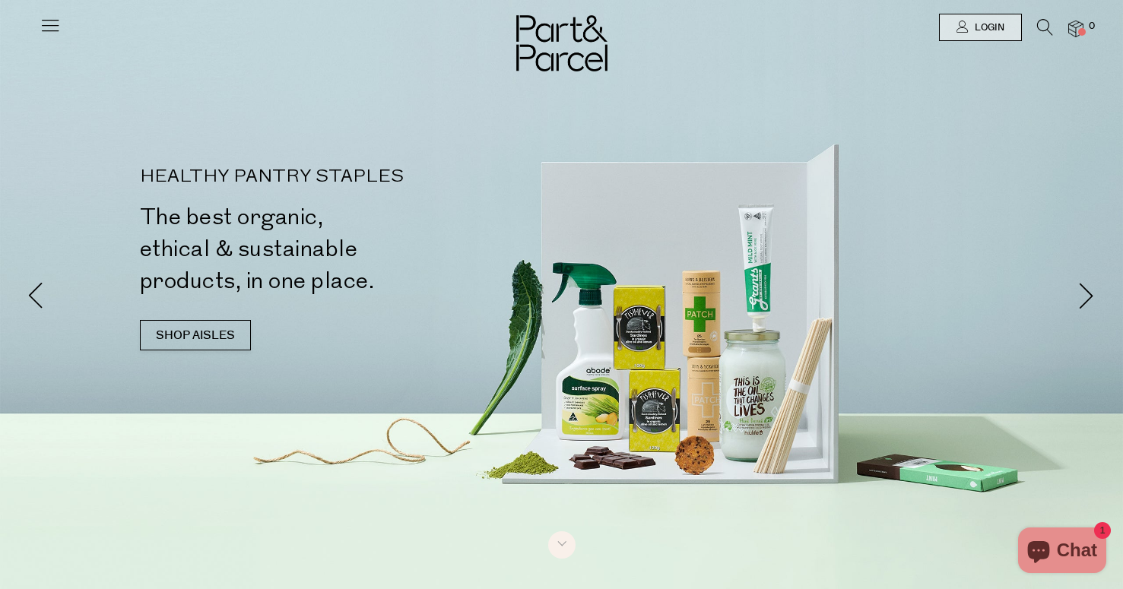
click at [1076, 30] on img at bounding box center [1075, 29] width 15 height 17
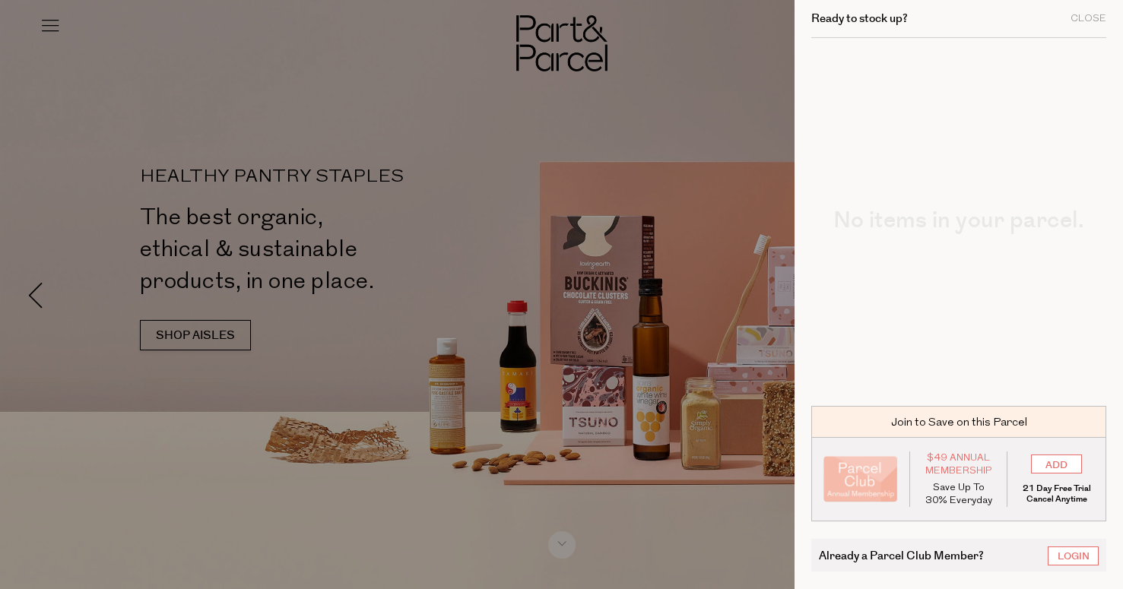
click at [748, 47] on div at bounding box center [561, 294] width 1123 height 589
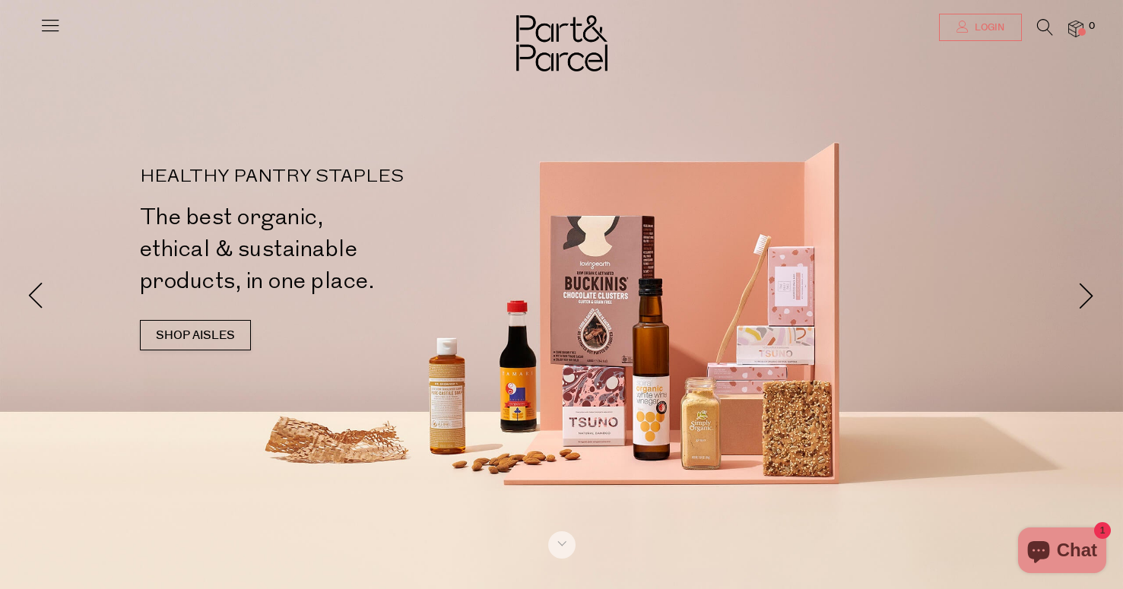
click at [964, 27] on icon at bounding box center [962, 27] width 12 height 12
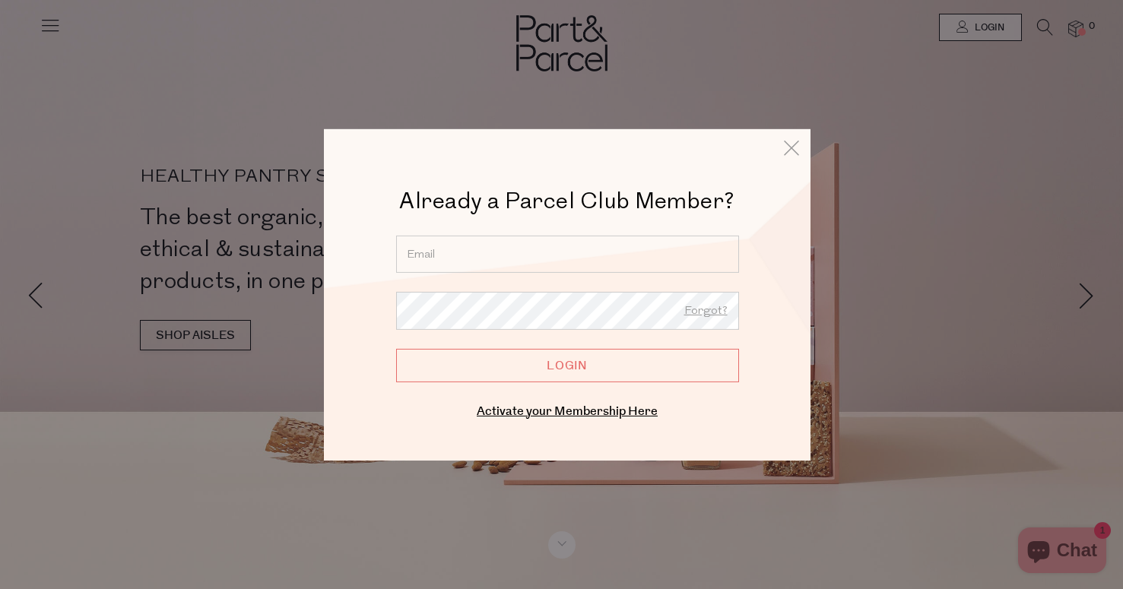
click at [515, 250] on input "email" at bounding box center [567, 253] width 343 height 37
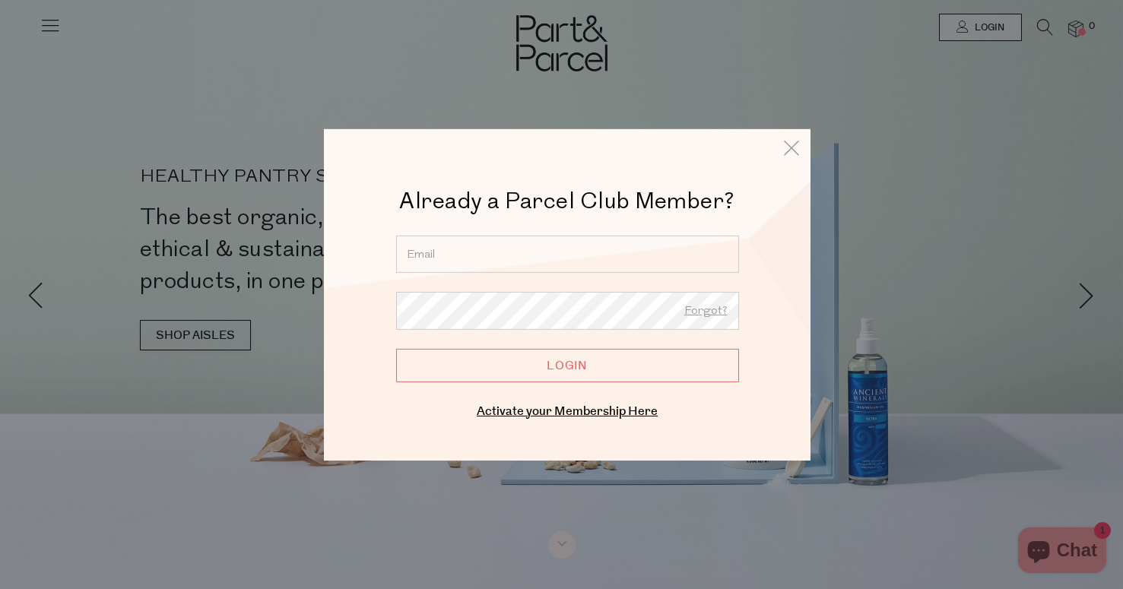
type input "[EMAIL_ADDRESS][DOMAIN_NAME]"
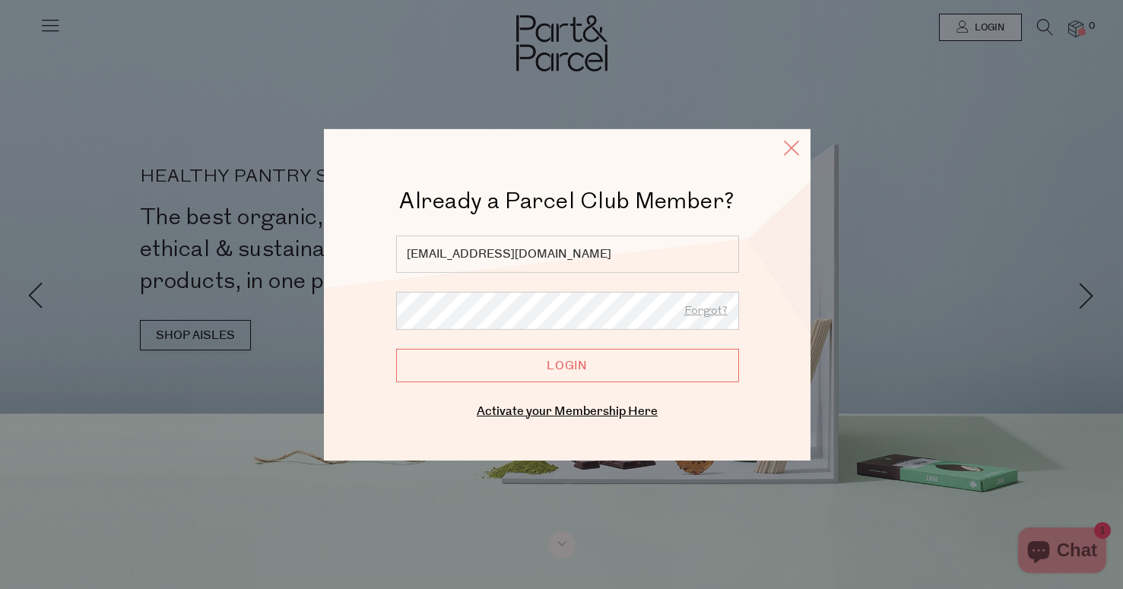
click at [791, 150] on icon at bounding box center [791, 147] width 23 height 22
